Goal: Task Accomplishment & Management: Complete application form

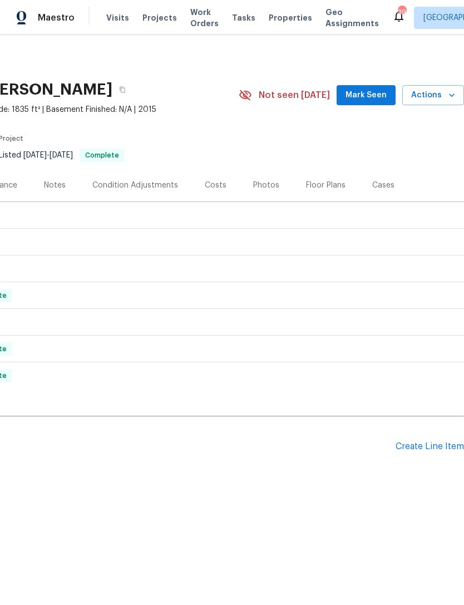
scroll to position [0, 165]
click at [414, 448] on div "Create Line Item" at bounding box center [429, 446] width 68 height 11
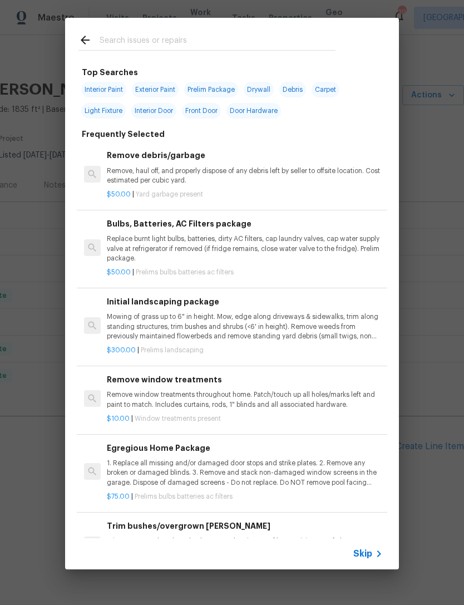
click at [164, 34] on input "text" at bounding box center [218, 41] width 236 height 17
type input "Sink"
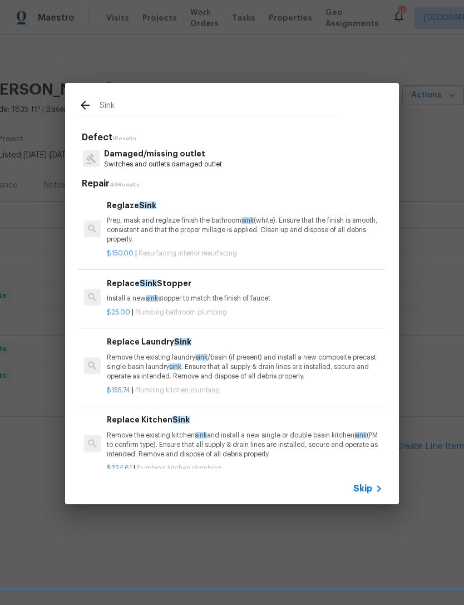
click at [125, 236] on p "Prep, mask and reglaze finish the bathroom sink (white). Ensure that the finish…" at bounding box center [245, 230] width 276 height 28
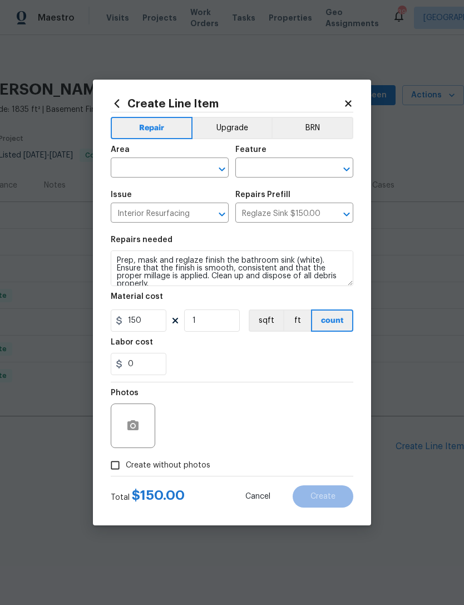
click at [144, 176] on input "text" at bounding box center [154, 168] width 87 height 17
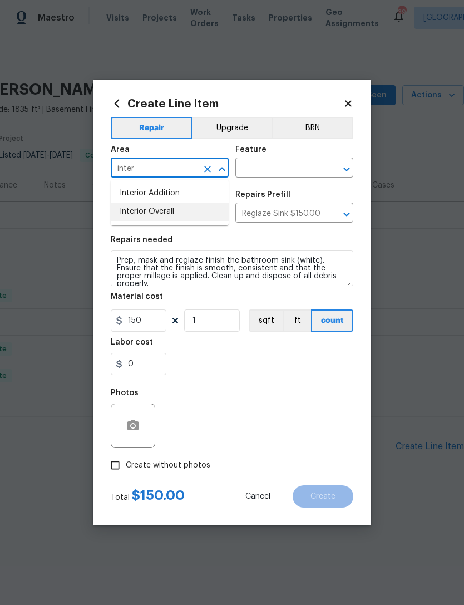
click at [164, 215] on li "Interior Overall" at bounding box center [170, 211] width 118 height 18
type input "Interior Overall"
click at [285, 165] on input "text" at bounding box center [278, 168] width 87 height 17
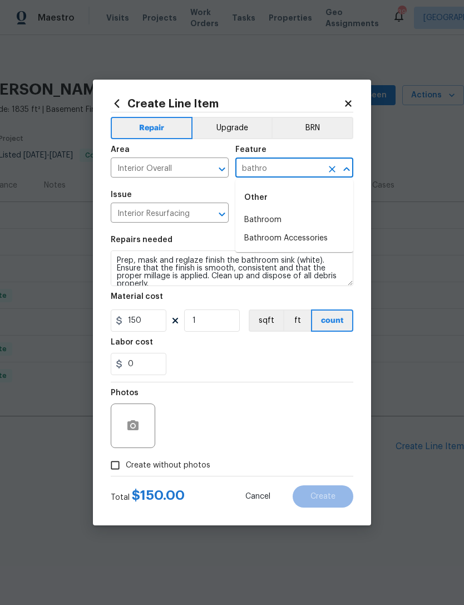
click at [274, 217] on li "Bathroom" at bounding box center [294, 220] width 118 height 18
type input "Bathroom"
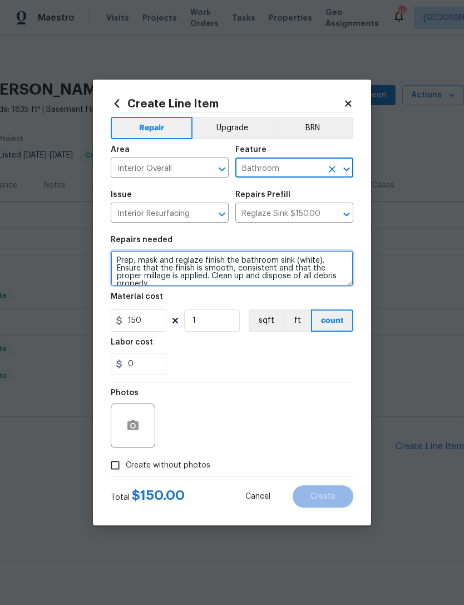
click at [123, 257] on textarea "Prep, mask and reglaze finish the bathroom sink (white). Ensure that the finish…" at bounding box center [232, 268] width 242 height 36
click at [115, 264] on textarea "Prep, mask and reglaze finish the bathroom sink (white). Ensure that the finish…" at bounding box center [232, 268] width 242 height 36
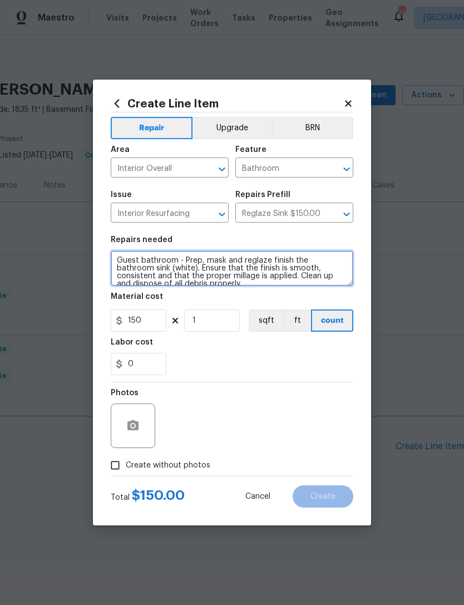
click at [213, 286] on textarea "Guest bathroom - Prep, mask and reglaze finish the bathroom sink (white). Ensur…" at bounding box center [232, 268] width 242 height 36
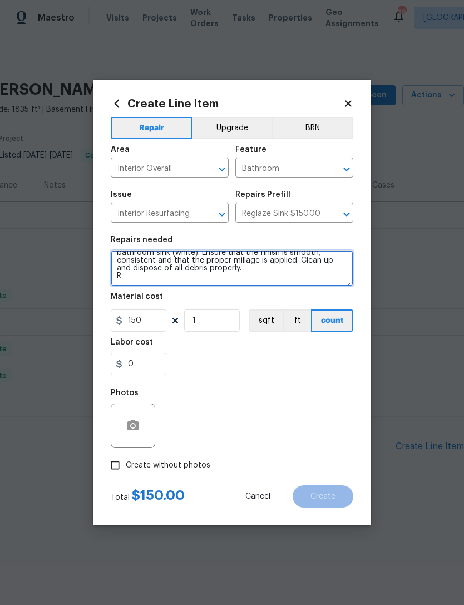
scroll to position [10, 0]
type textarea "Guest bathroom - Prep, mask and reglaze finish the bathroom sink (white). Ensur…"
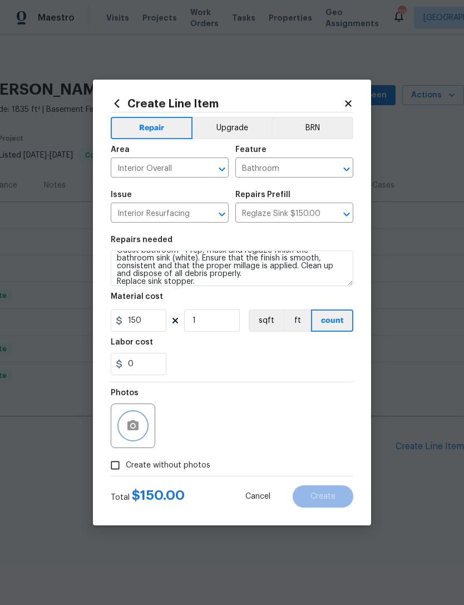
click at [131, 425] on icon "button" at bounding box center [132, 425] width 11 height 10
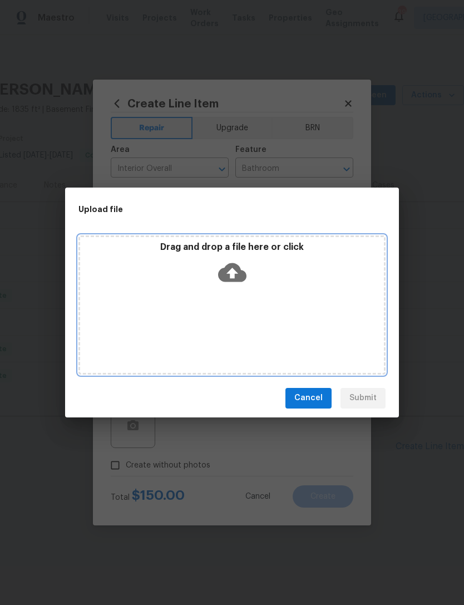
click at [314, 274] on div "Drag and drop a file here or click" at bounding box center [232, 265] width 304 height 48
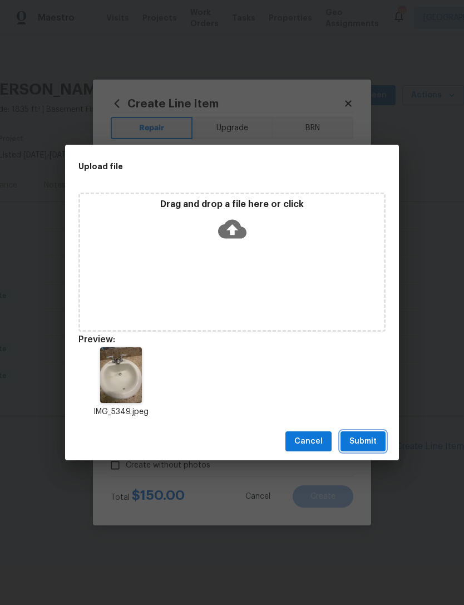
click at [360, 442] on span "Submit" at bounding box center [362, 441] width 27 height 14
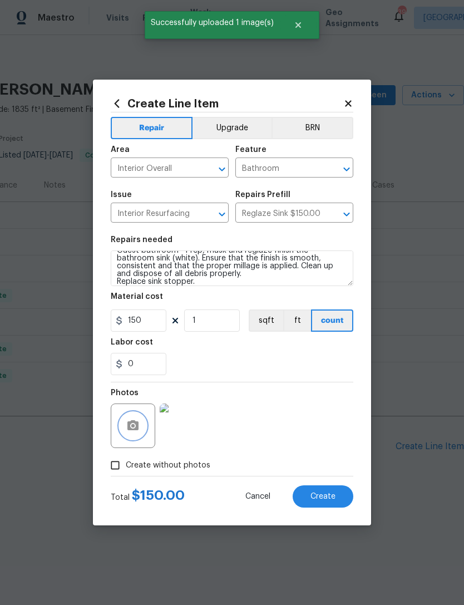
click at [328, 492] on button "Create" at bounding box center [323, 496] width 61 height 22
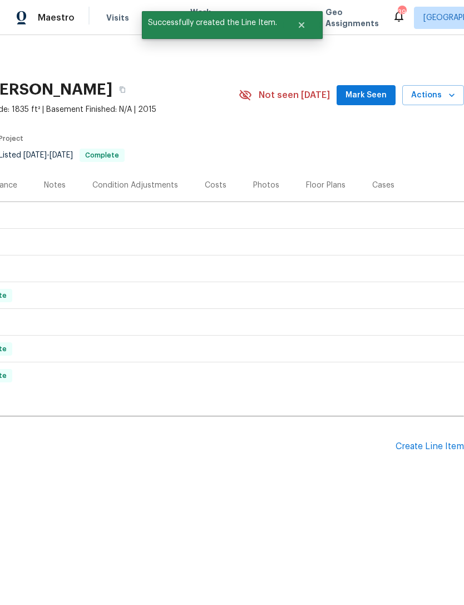
click at [415, 446] on div "Create Line Item" at bounding box center [429, 446] width 68 height 11
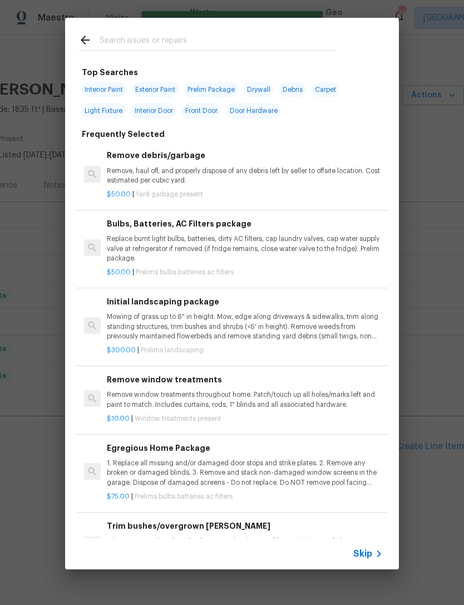
click at [229, 38] on input "text" at bounding box center [218, 41] width 236 height 17
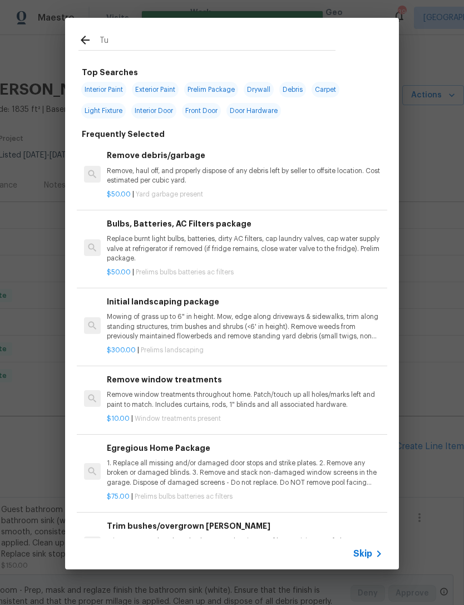
type input "Tub"
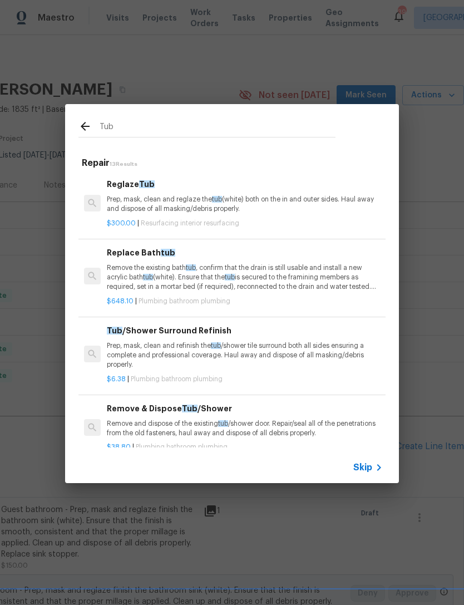
click at [128, 194] on div "Reglaze Tub Prep, mask, clean and reglaze the tub (white) both on the in and ou…" at bounding box center [245, 196] width 276 height 36
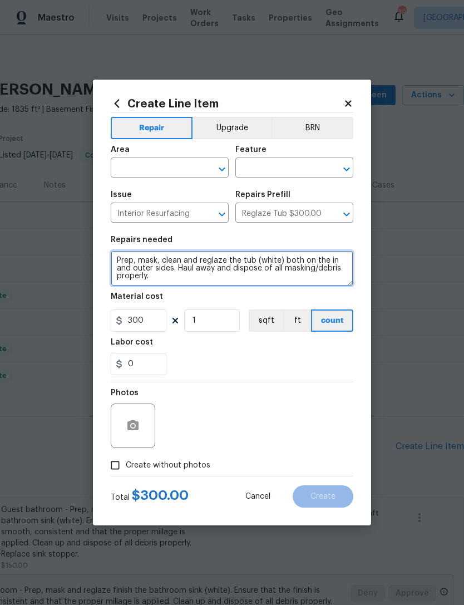
click at [112, 261] on textarea "Prep, mask, clean and reglaze the tub (white) both on the in and outer sides. H…" at bounding box center [232, 268] width 242 height 36
type textarea "Guest bathroom - Prep, mask, clean and reglaze the tub (white) both on the in a…"
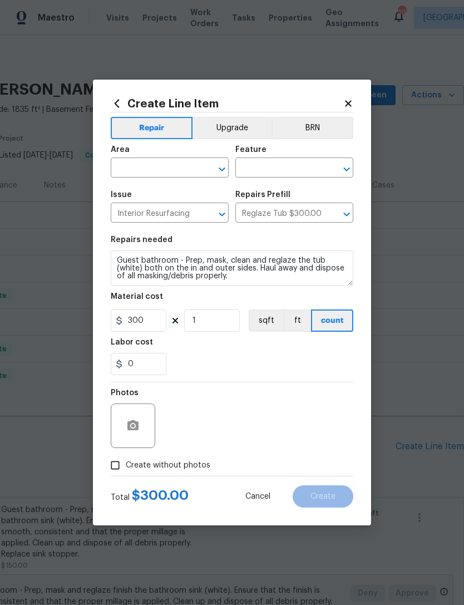
click at [165, 165] on input "text" at bounding box center [154, 168] width 87 height 17
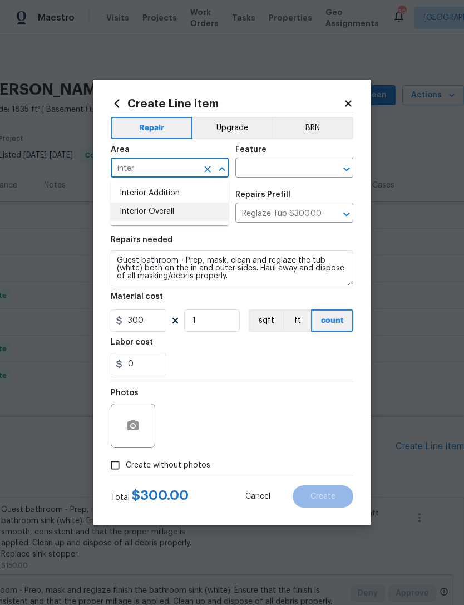
click at [177, 211] on li "Interior Overall" at bounding box center [170, 211] width 118 height 18
type input "Interior Overall"
click at [283, 166] on input "text" at bounding box center [278, 168] width 87 height 17
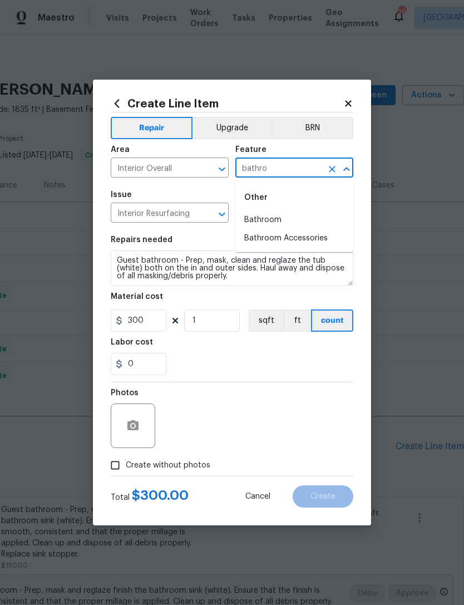
click at [277, 222] on li "Bathroom" at bounding box center [294, 220] width 118 height 18
type input "Bathroom"
click at [145, 422] on button "button" at bounding box center [133, 425] width 27 height 27
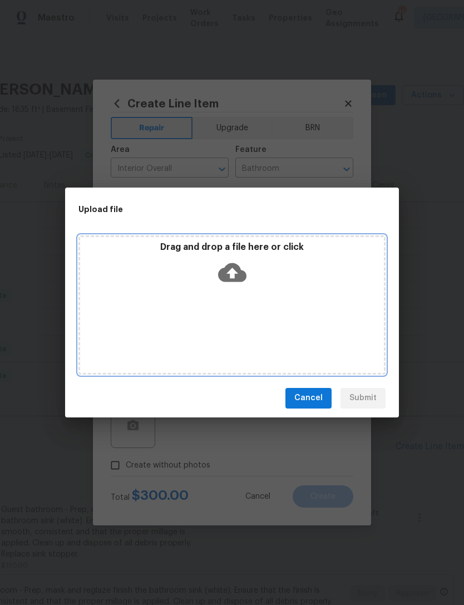
click at [315, 283] on div "Drag and drop a file here or click" at bounding box center [232, 265] width 304 height 48
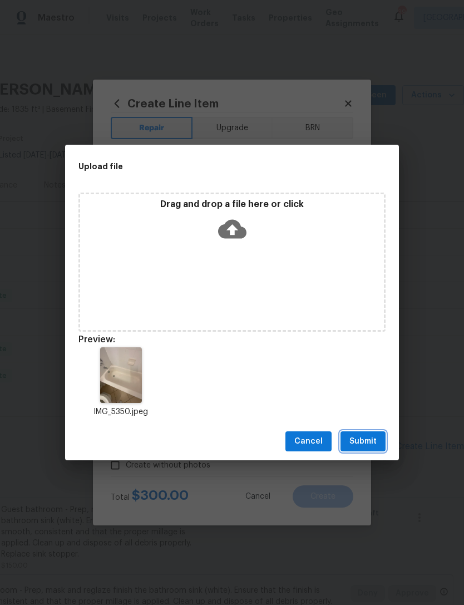
click at [365, 441] on span "Submit" at bounding box center [362, 441] width 27 height 14
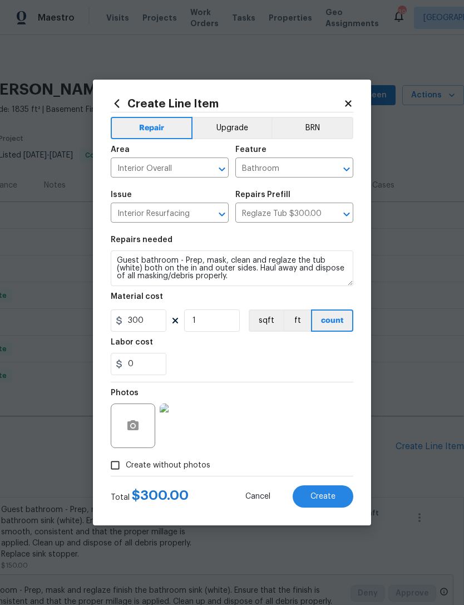
click at [325, 488] on button "Create" at bounding box center [323, 496] width 61 height 22
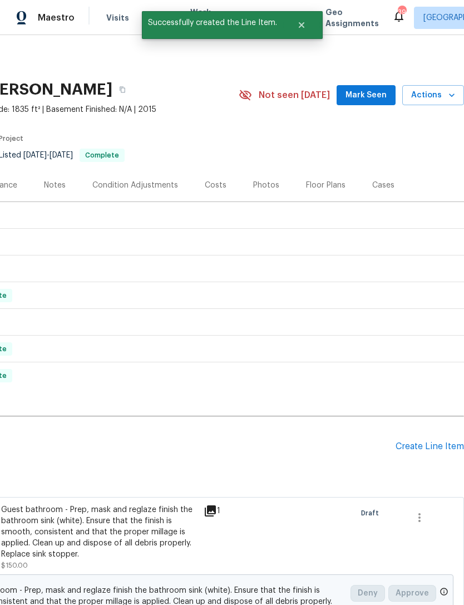
click at [417, 449] on div "Create Line Item" at bounding box center [429, 446] width 68 height 11
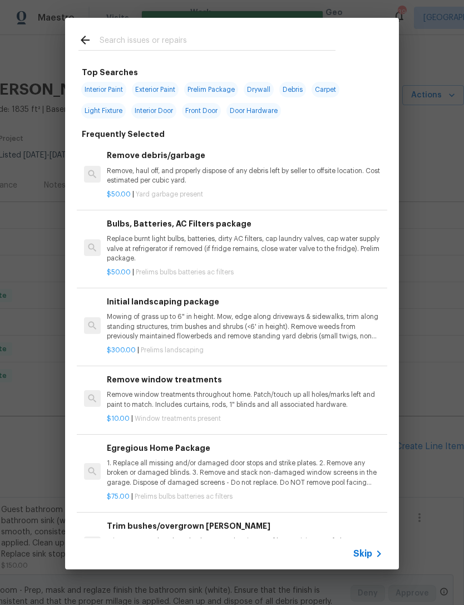
click at [220, 43] on input "text" at bounding box center [218, 41] width 236 height 17
type input "Hvac"
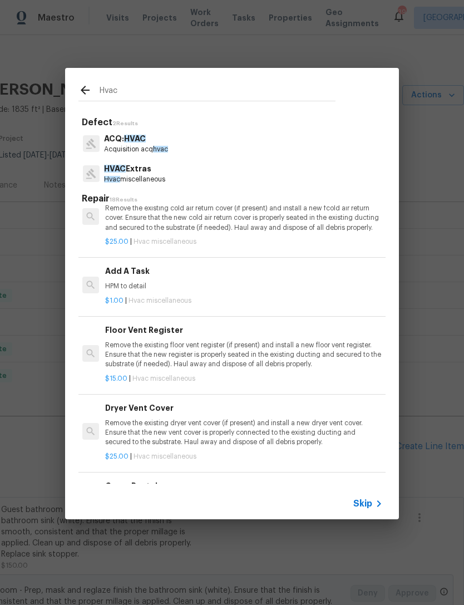
scroll to position [536, 2]
click at [120, 273] on div "Add A Task HPM to detail" at bounding box center [243, 278] width 276 height 27
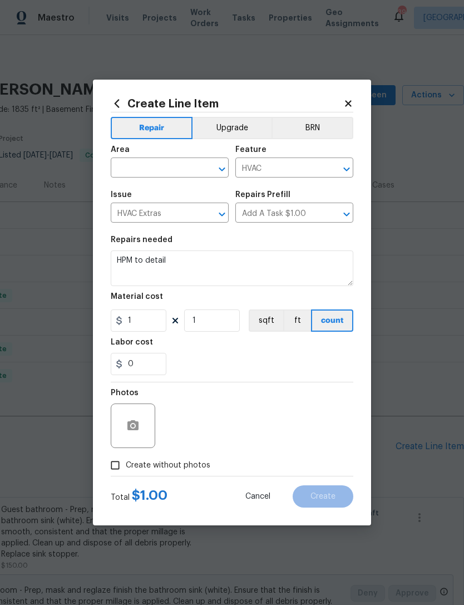
click at [167, 167] on input "text" at bounding box center [154, 168] width 87 height 17
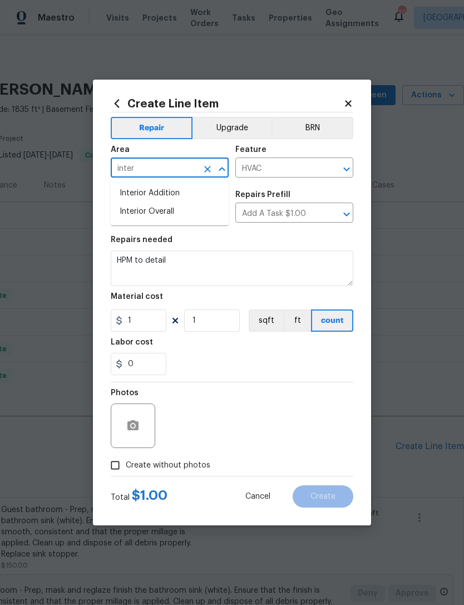
click at [161, 206] on li "Interior Overall" at bounding box center [170, 211] width 118 height 18
type input "Interior Overall"
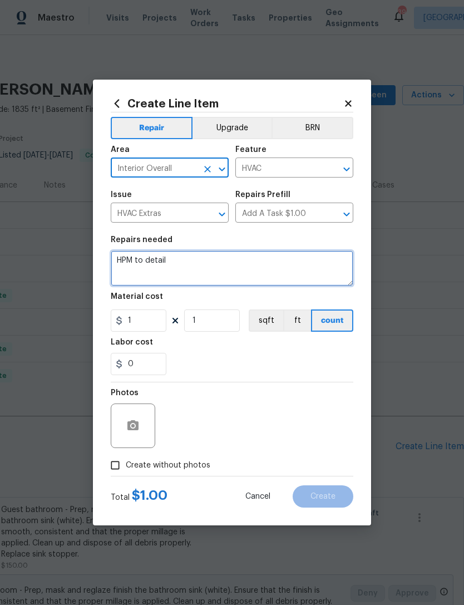
click at [121, 261] on textarea "HPM to detail" at bounding box center [232, 268] width 242 height 36
click at [129, 252] on textarea "HPM to detail" at bounding box center [232, 268] width 242 height 36
click at [128, 252] on textarea "HPM to detail" at bounding box center [232, 268] width 242 height 36
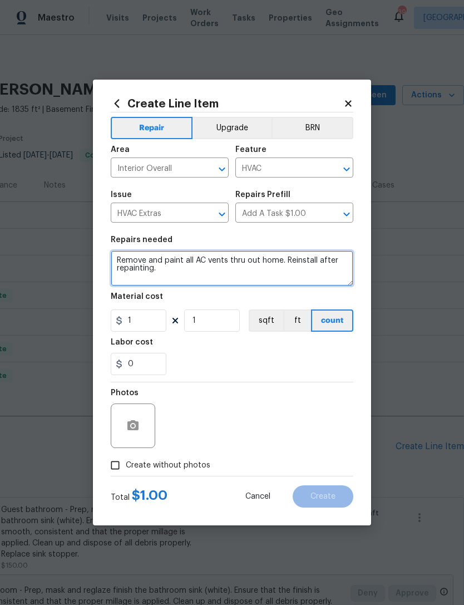
type textarea "Remove and paint all AC vents thru out home. Reinstall after repainting."
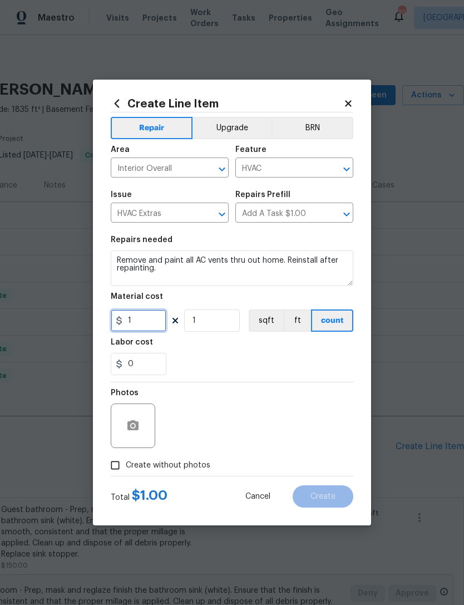
click at [159, 318] on input "1" at bounding box center [139, 320] width 56 height 22
type input "125"
click at [138, 425] on figure "Photos" at bounding box center [134, 418] width 47 height 59
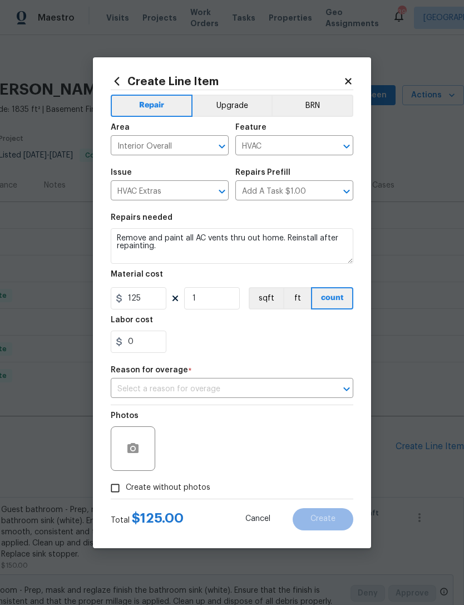
click at [285, 385] on input "text" at bounding box center [216, 388] width 211 height 17
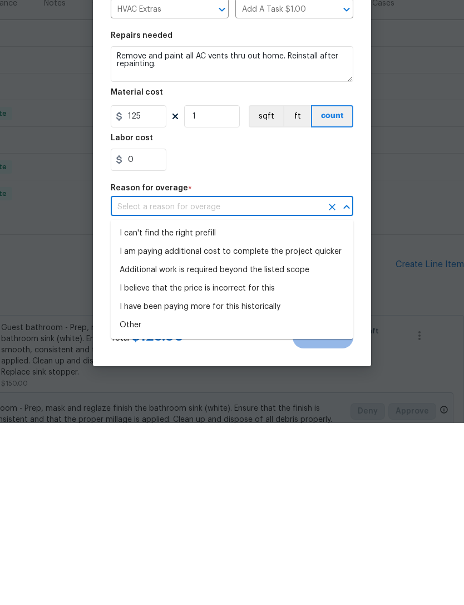
click at [286, 443] on li "Additional work is required beyond the listed scope" at bounding box center [232, 452] width 242 height 18
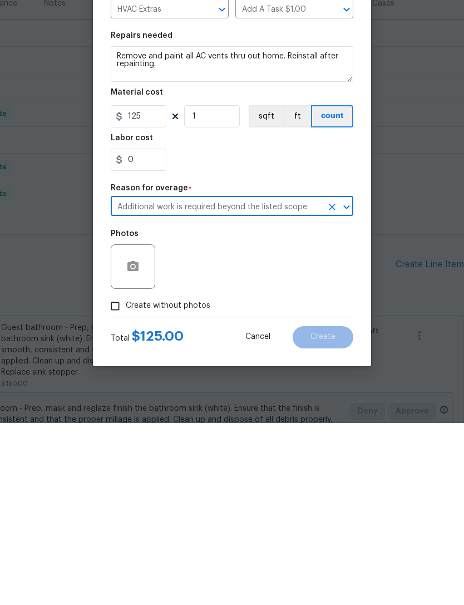
type input "Additional work is required beyond the listed scope"
click at [132, 442] on icon "button" at bounding box center [132, 448] width 13 height 13
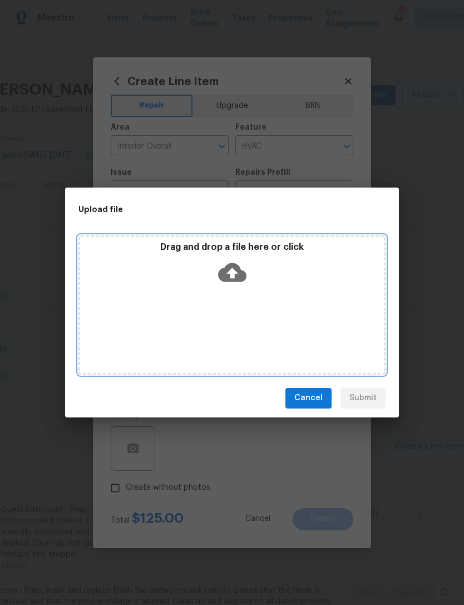
click at [313, 274] on div "Drag and drop a file here or click" at bounding box center [232, 265] width 304 height 48
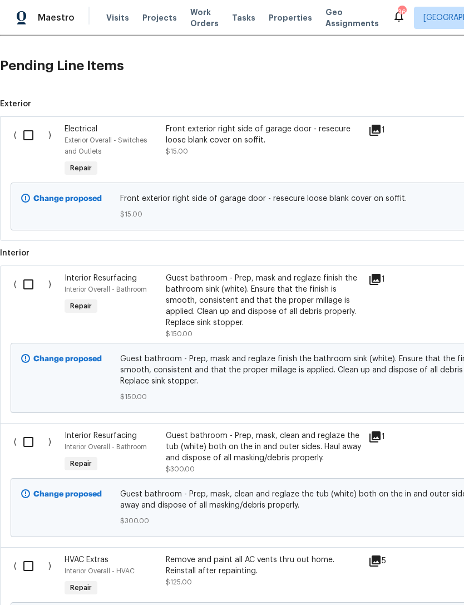
scroll to position [380, 0]
click at [31, 136] on input "checkbox" at bounding box center [33, 135] width 32 height 23
checkbox input "true"
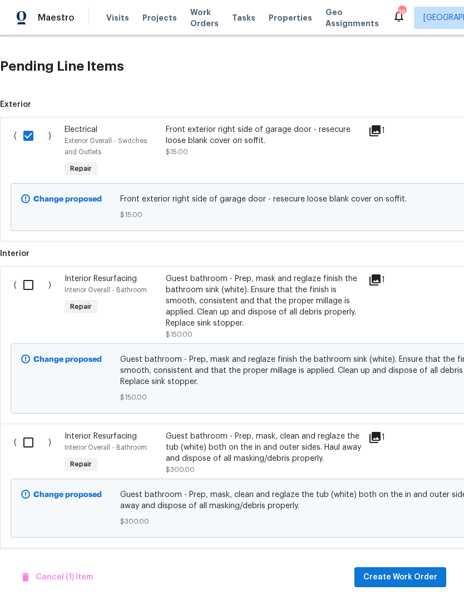
click at [28, 290] on input "checkbox" at bounding box center [33, 284] width 32 height 23
checkbox input "true"
click at [30, 450] on input "checkbox" at bounding box center [33, 441] width 32 height 23
checkbox input "true"
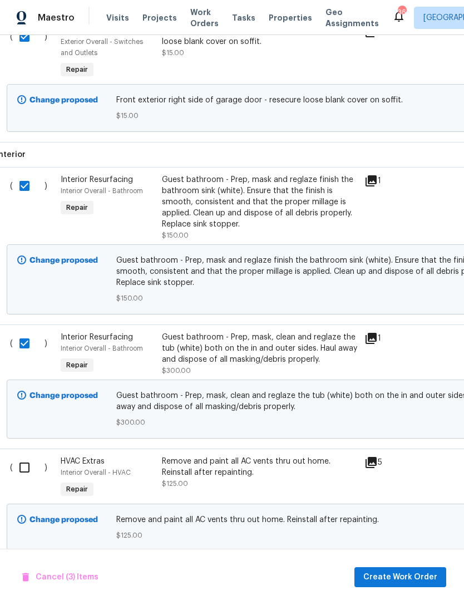
scroll to position [478, 4]
click at [23, 476] on input "checkbox" at bounding box center [29, 467] width 32 height 23
checkbox input "true"
click at [398, 578] on span "Create Work Order" at bounding box center [400, 577] width 74 height 14
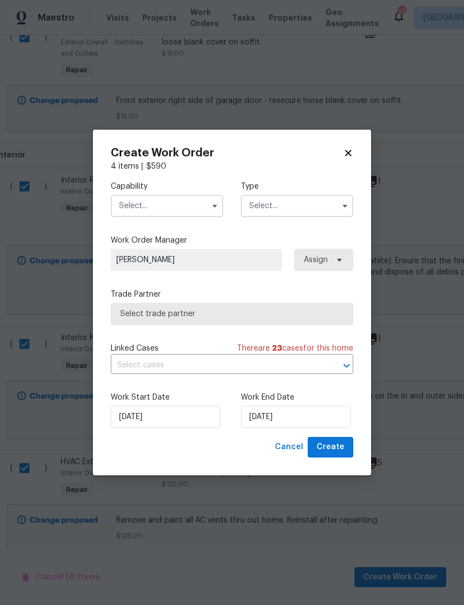
click at [175, 204] on input "text" at bounding box center [167, 206] width 112 height 22
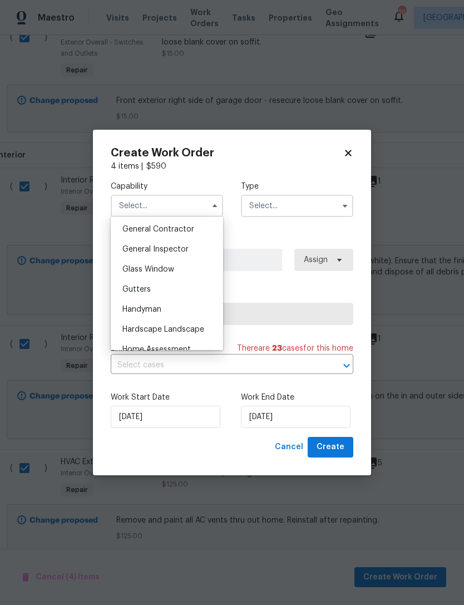
scroll to position [567, 0]
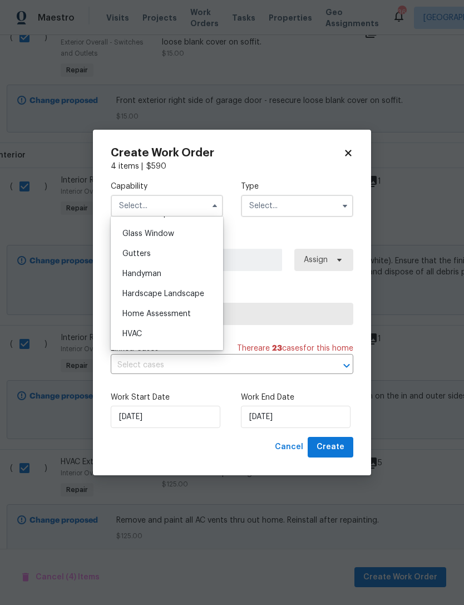
click at [167, 272] on div "Handyman" at bounding box center [166, 274] width 107 height 20
type input "Handyman"
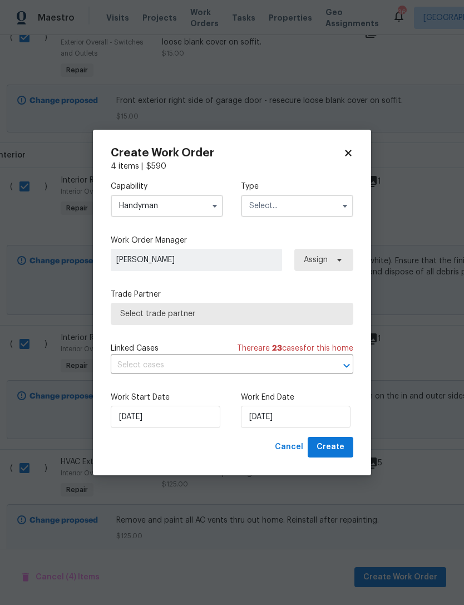
click at [288, 210] on input "text" at bounding box center [297, 206] width 112 height 22
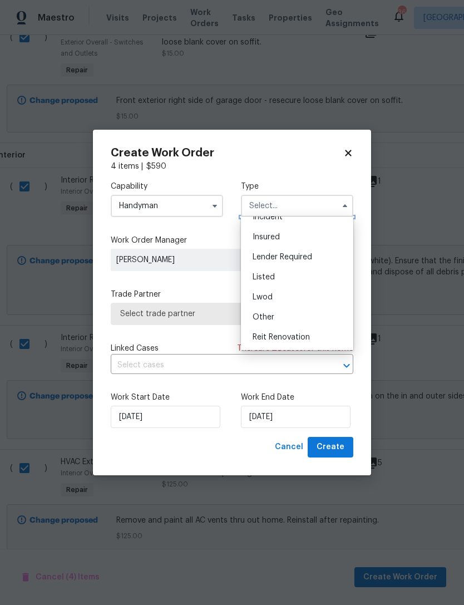
scroll to position [51, 0]
click at [280, 279] on div "Listed" at bounding box center [297, 278] width 107 height 20
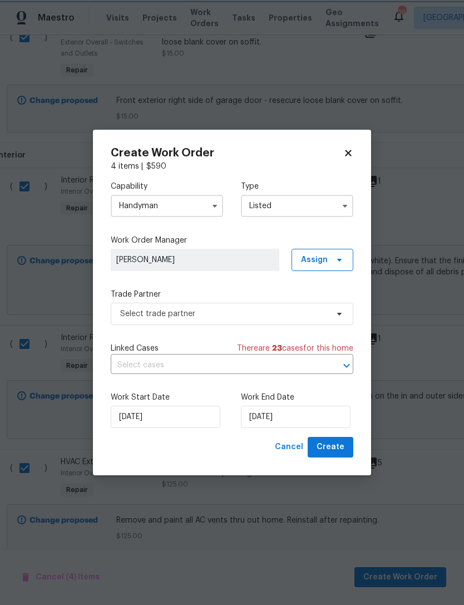
type input "Listed"
click at [324, 259] on span "Assign" at bounding box center [314, 259] width 27 height 11
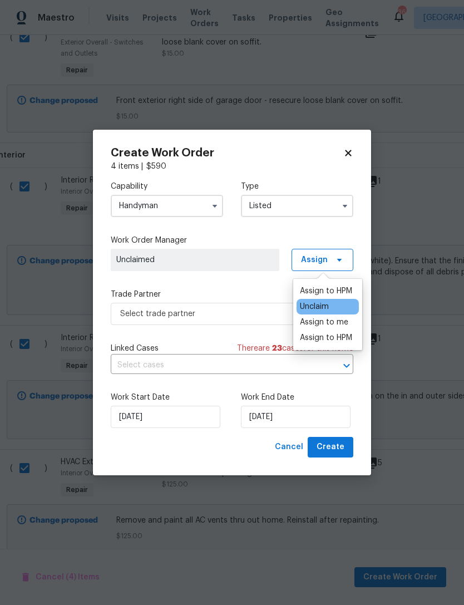
click at [329, 322] on div "Assign to me" at bounding box center [324, 321] width 48 height 11
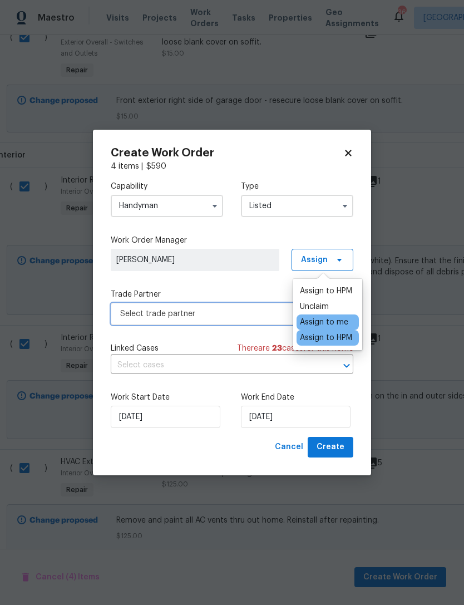
click at [228, 314] on span "Select trade partner" at bounding box center [223, 313] width 207 height 11
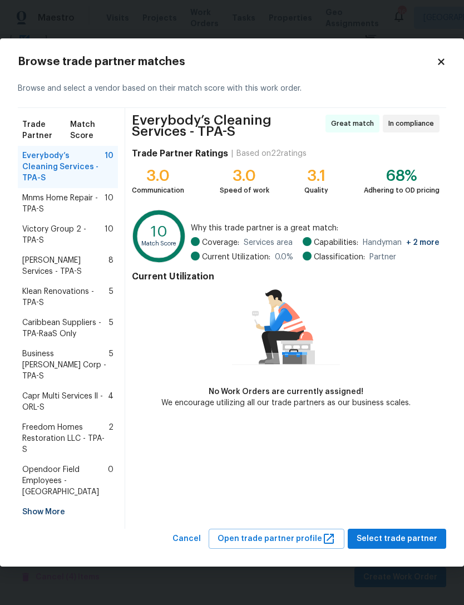
click at [439, 65] on icon at bounding box center [441, 61] width 6 height 6
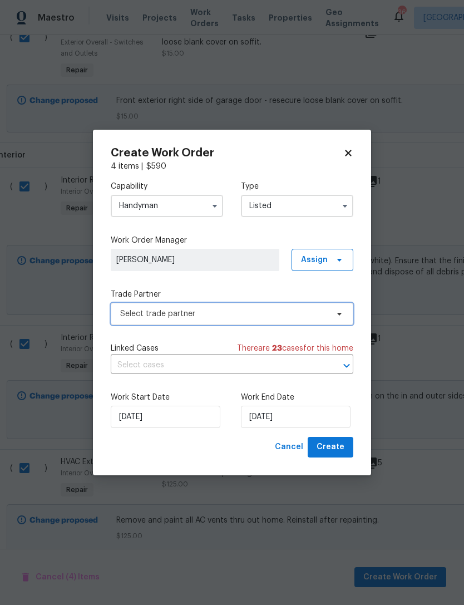
click at [213, 313] on span "Select trade partner" at bounding box center [223, 313] width 207 height 11
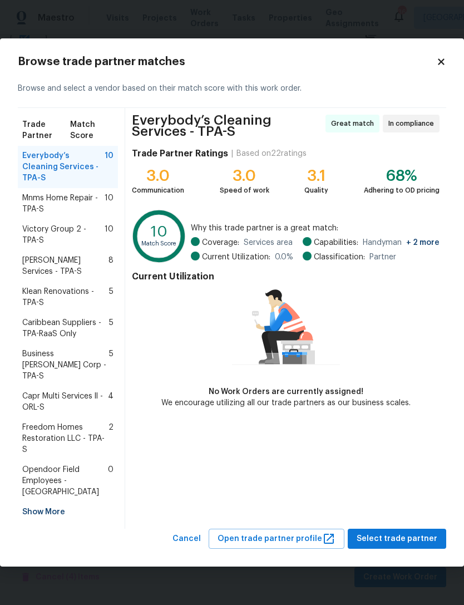
click at [44, 276] on span "Gabler Services - TPA-S" at bounding box center [65, 266] width 86 height 22
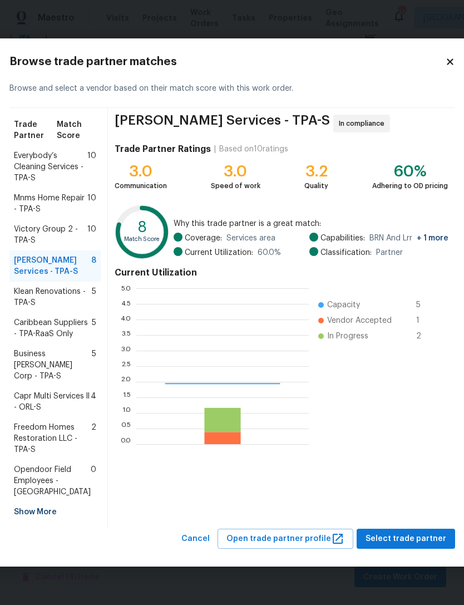
scroll to position [156, 172]
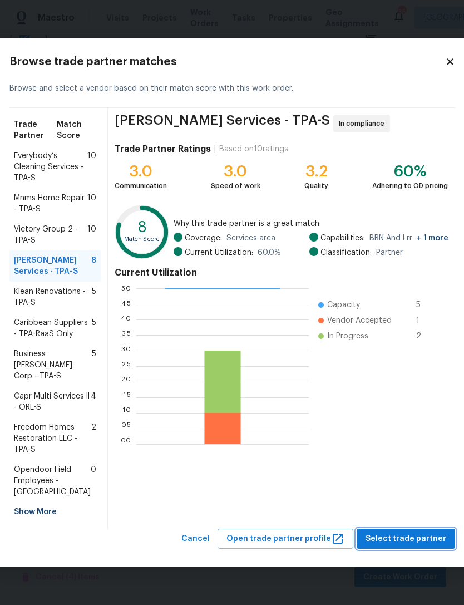
click at [399, 546] on span "Select trade partner" at bounding box center [405, 539] width 81 height 14
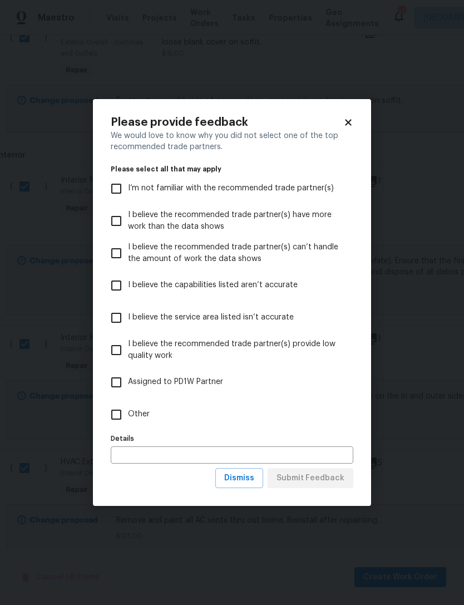
click at [135, 420] on label "Other" at bounding box center [225, 414] width 240 height 32
click at [128, 420] on input "Other" at bounding box center [116, 414] width 23 height 23
checkbox input "true"
click at [321, 474] on span "Submit Feedback" at bounding box center [310, 478] width 68 height 14
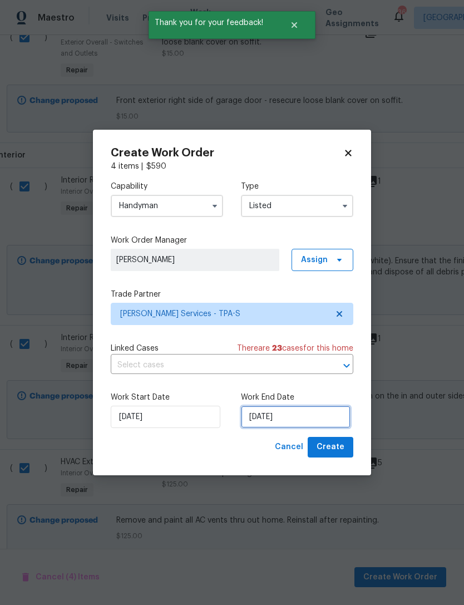
click at [288, 414] on input "[DATE]" at bounding box center [296, 416] width 110 height 22
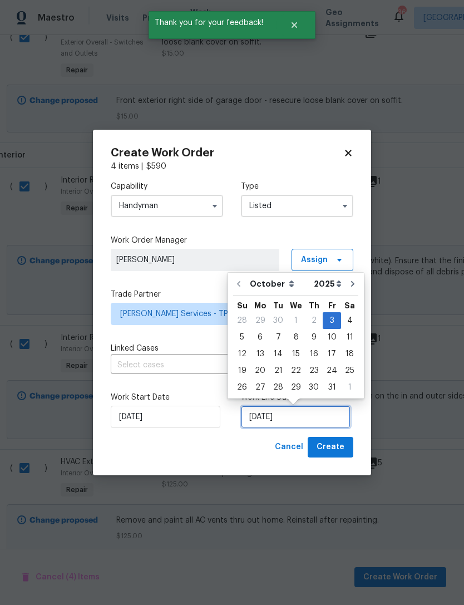
scroll to position [21, 0]
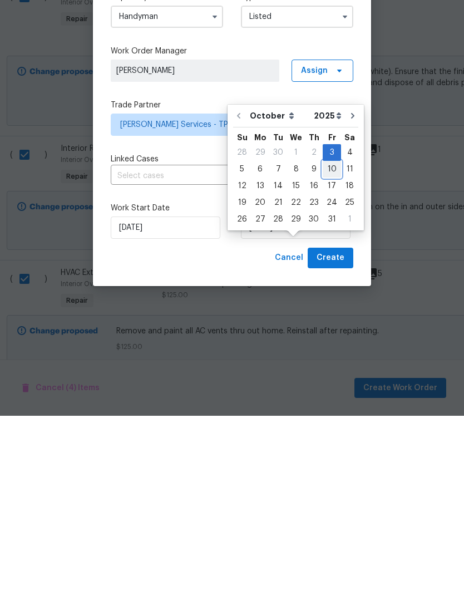
click at [331, 350] on div "10" at bounding box center [332, 358] width 18 height 16
type input "[DATE]"
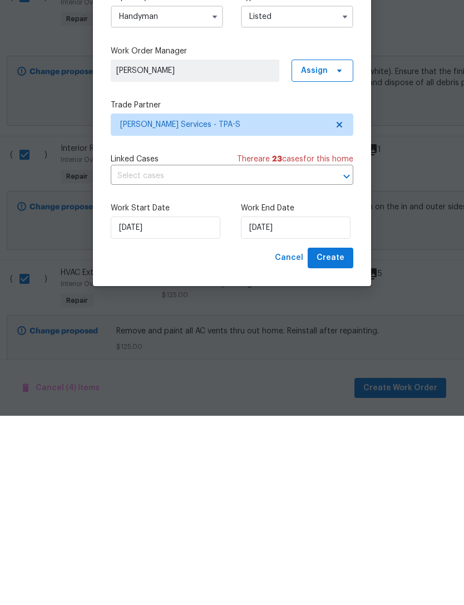
scroll to position [36, 0]
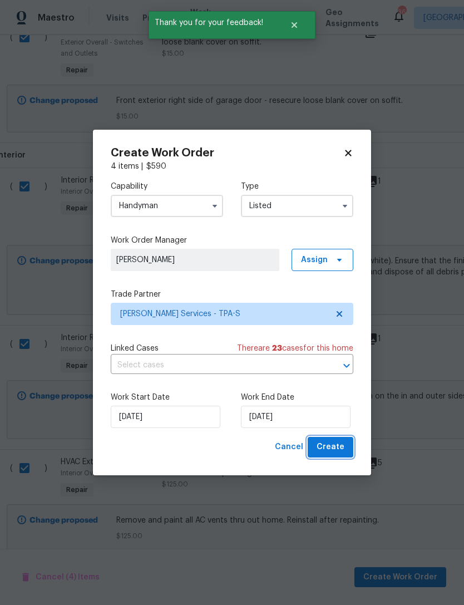
click at [334, 450] on span "Create" at bounding box center [330, 447] width 28 height 14
checkbox input "false"
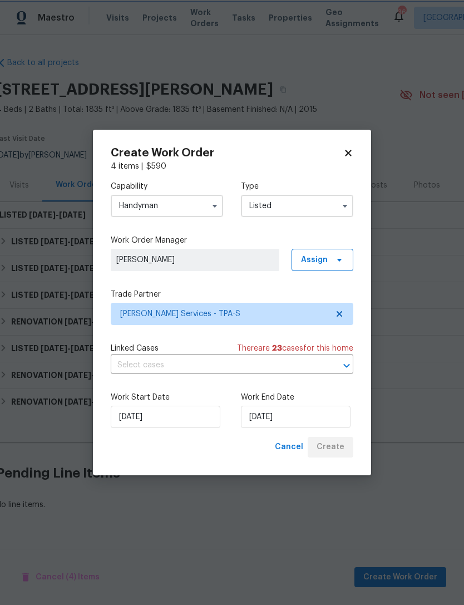
scroll to position [0, 4]
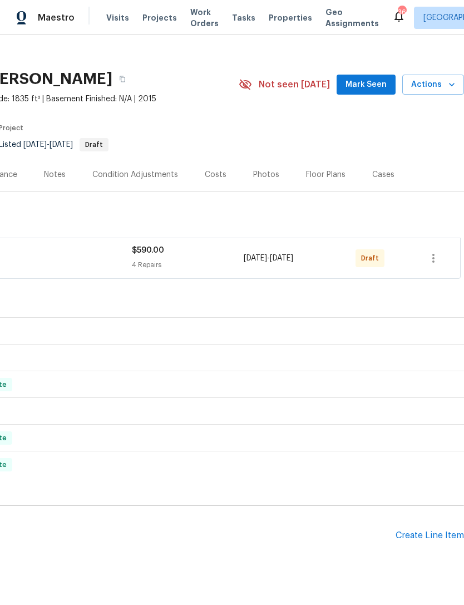
scroll to position [11, 165]
click at [432, 257] on icon "button" at bounding box center [433, 257] width 13 height 13
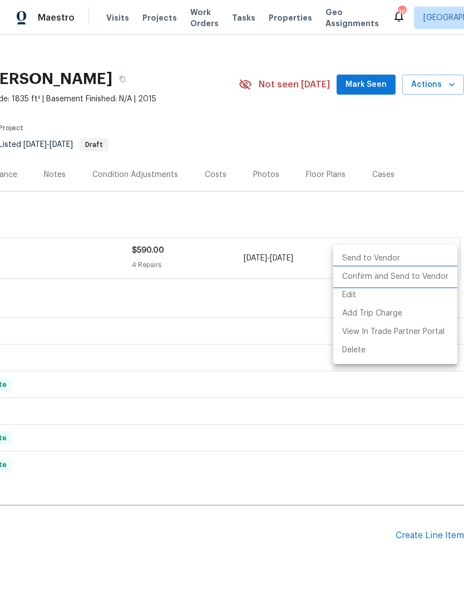
click at [402, 276] on li "Confirm and Send to Vendor" at bounding box center [395, 277] width 124 height 18
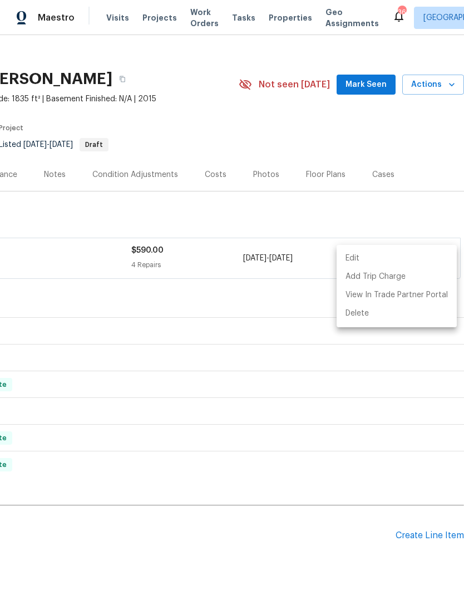
click at [288, 214] on div at bounding box center [232, 302] width 464 height 605
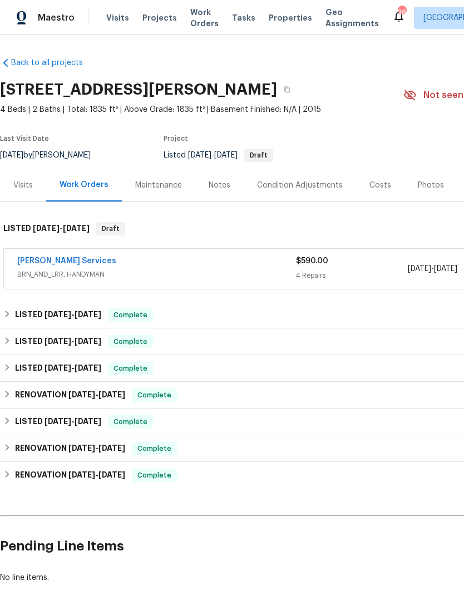
scroll to position [0, 0]
click at [227, 181] on div "Notes" at bounding box center [220, 185] width 22 height 11
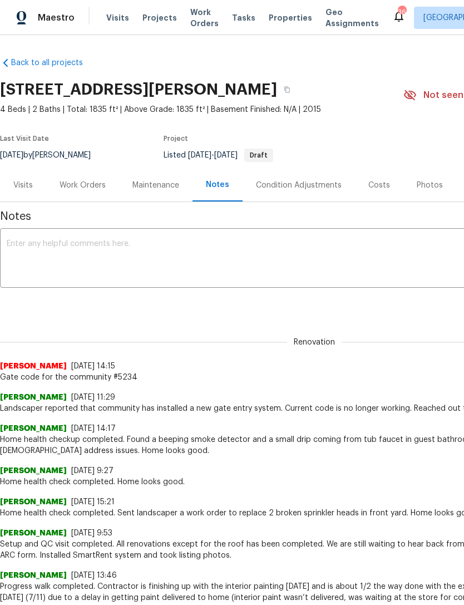
click at [165, 250] on textarea at bounding box center [314, 259] width 615 height 39
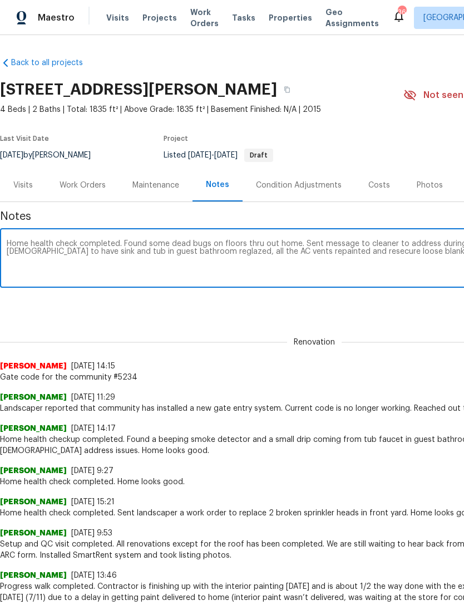
scroll to position [0, 165]
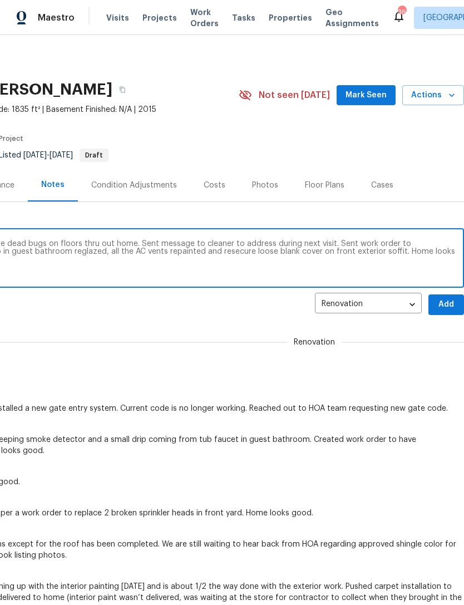
type textarea "Home health check completed. Found some dead bugs on floors thru out home. Sent…"
click at [450, 301] on span "Add" at bounding box center [446, 305] width 18 height 14
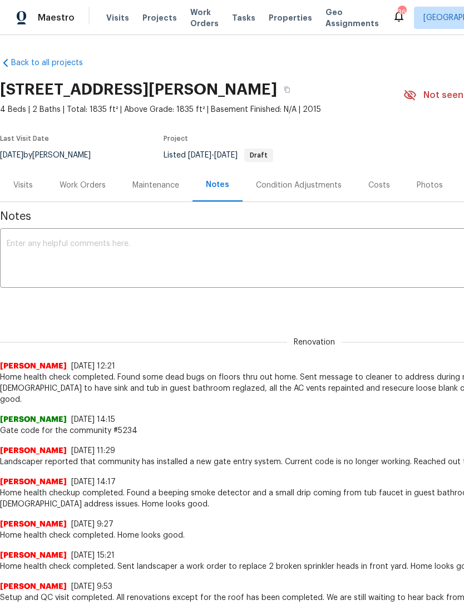
scroll to position [0, 0]
click at [153, 184] on div "Maintenance" at bounding box center [155, 185] width 47 height 11
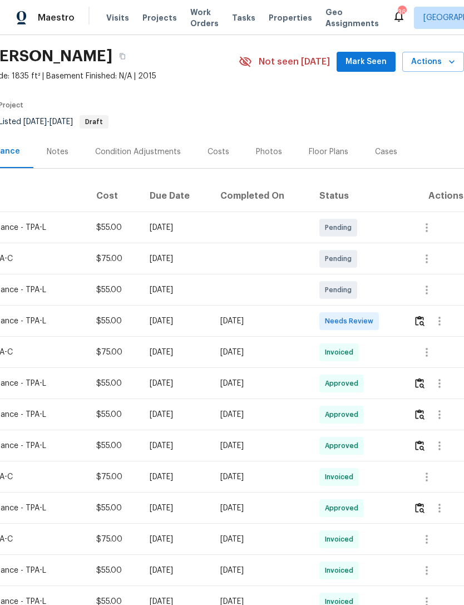
scroll to position [33, 165]
click at [364, 319] on span "Needs Review" at bounding box center [351, 320] width 53 height 11
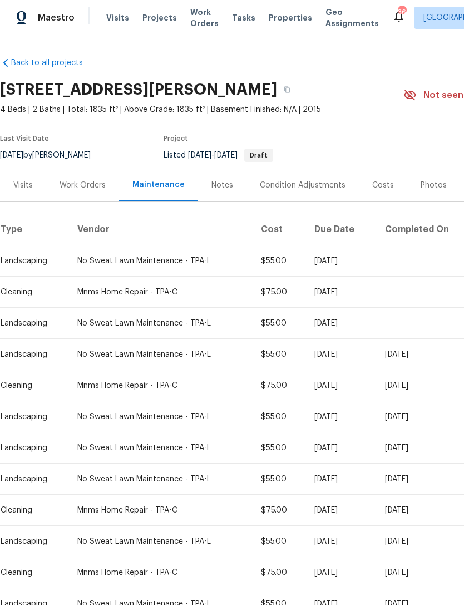
scroll to position [0, 0]
